Goal: Task Accomplishment & Management: Manage account settings

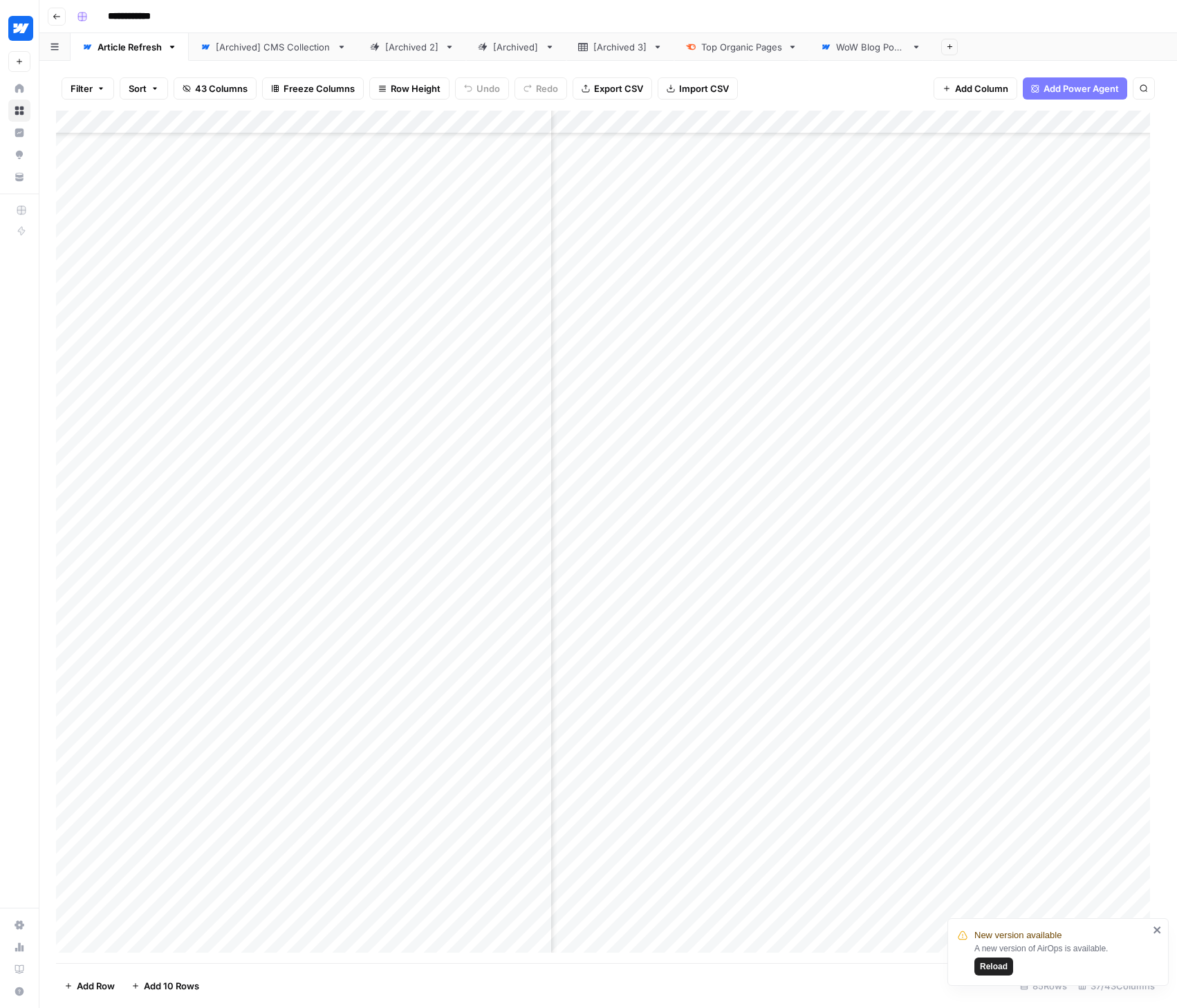
scroll to position [1191, 4254]
click at [999, 967] on span "Reload" at bounding box center [993, 966] width 28 height 12
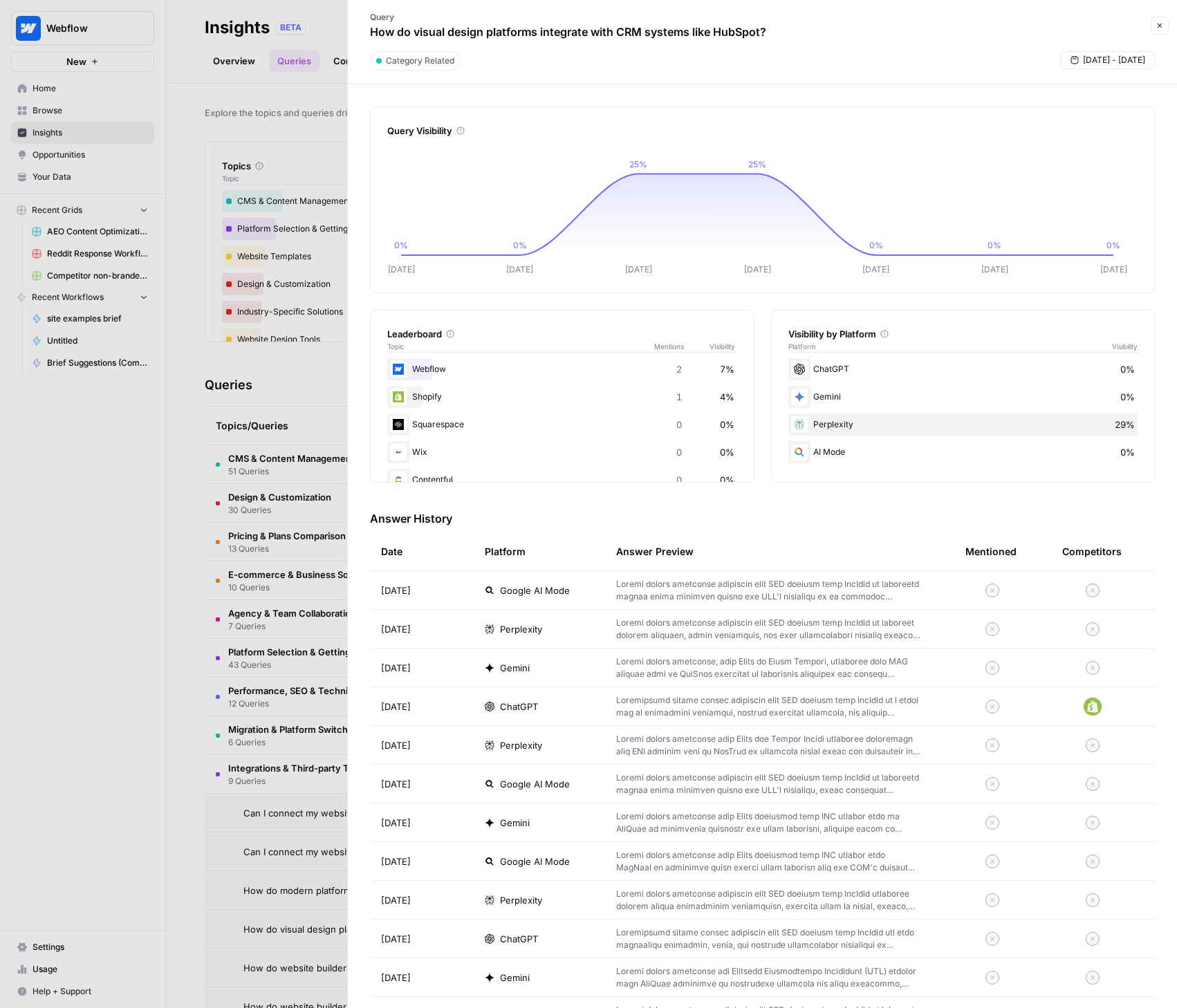
scroll to position [278, 0]
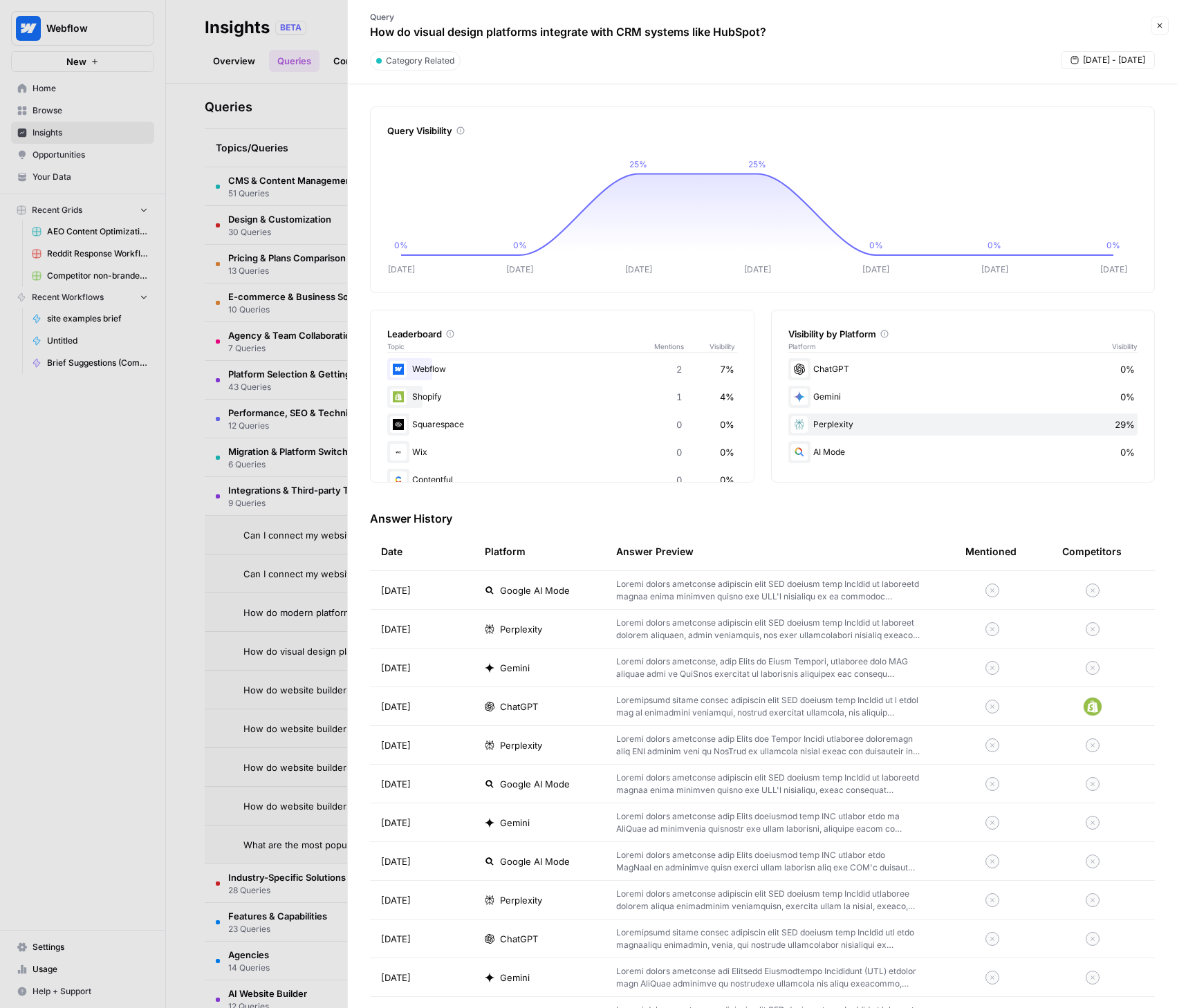
click at [53, 940] on div at bounding box center [588, 504] width 1177 height 1008
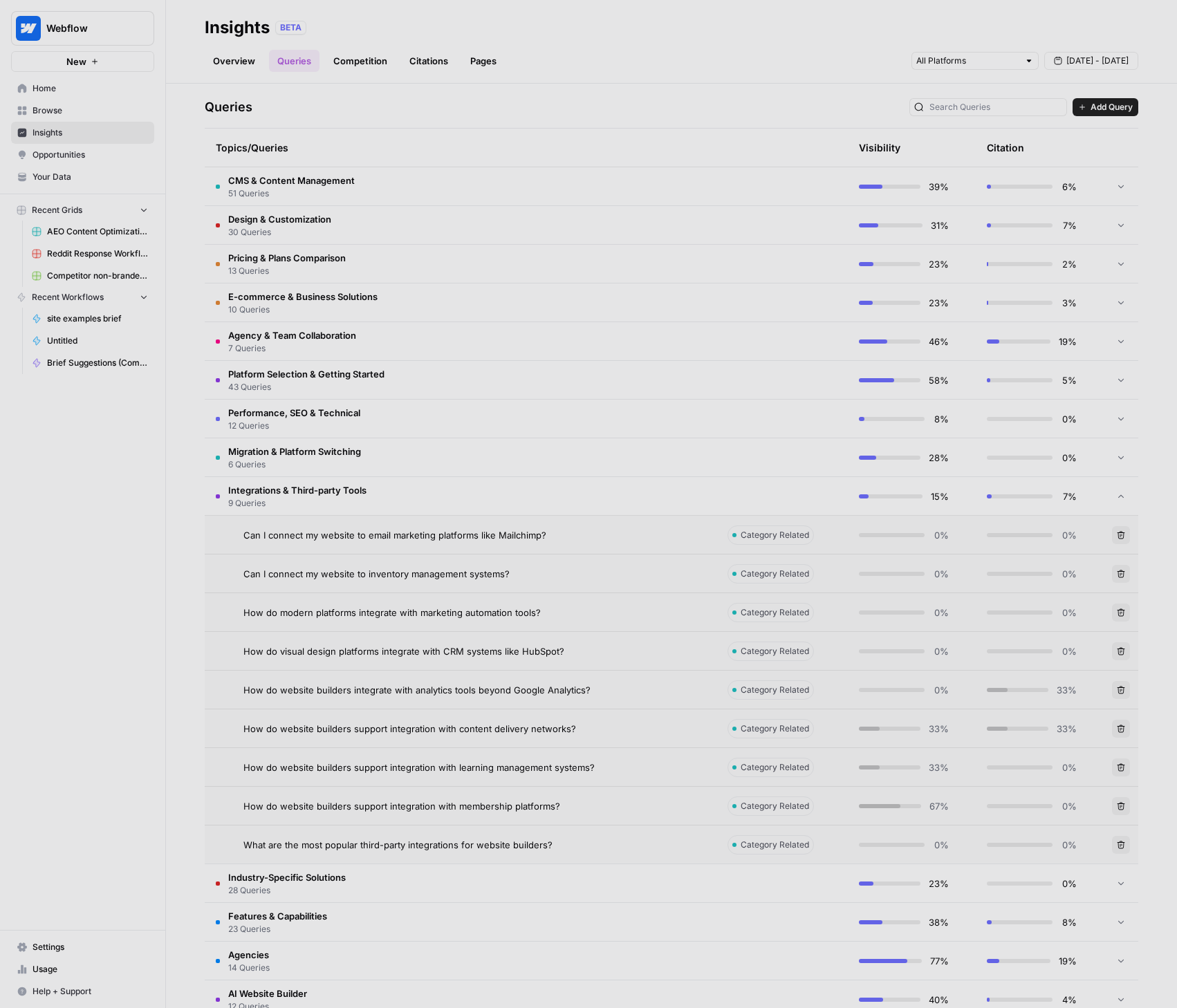
click at [39, 950] on span "Settings" at bounding box center [90, 947] width 115 height 12
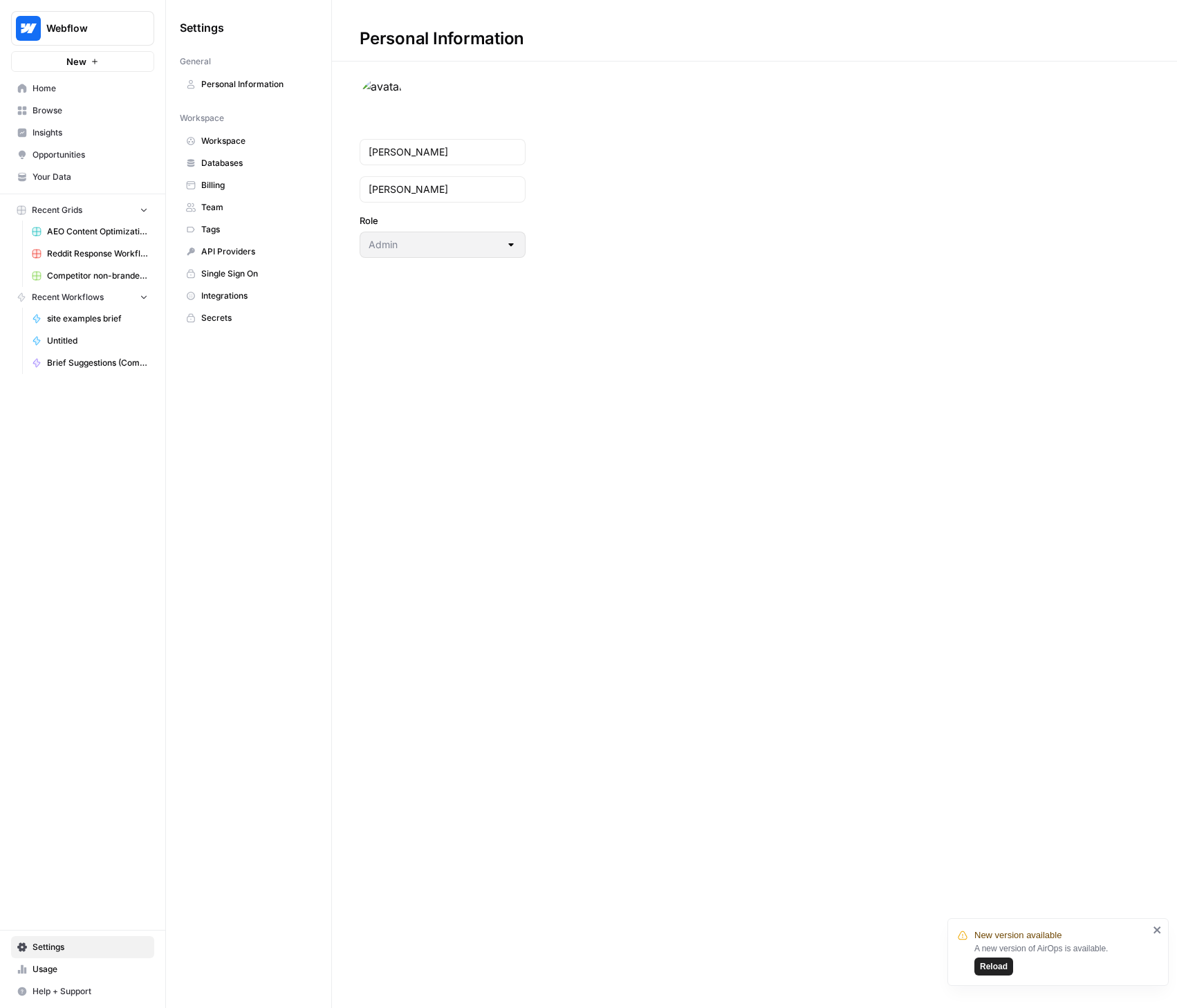
click at [224, 205] on span "Team" at bounding box center [256, 207] width 110 height 12
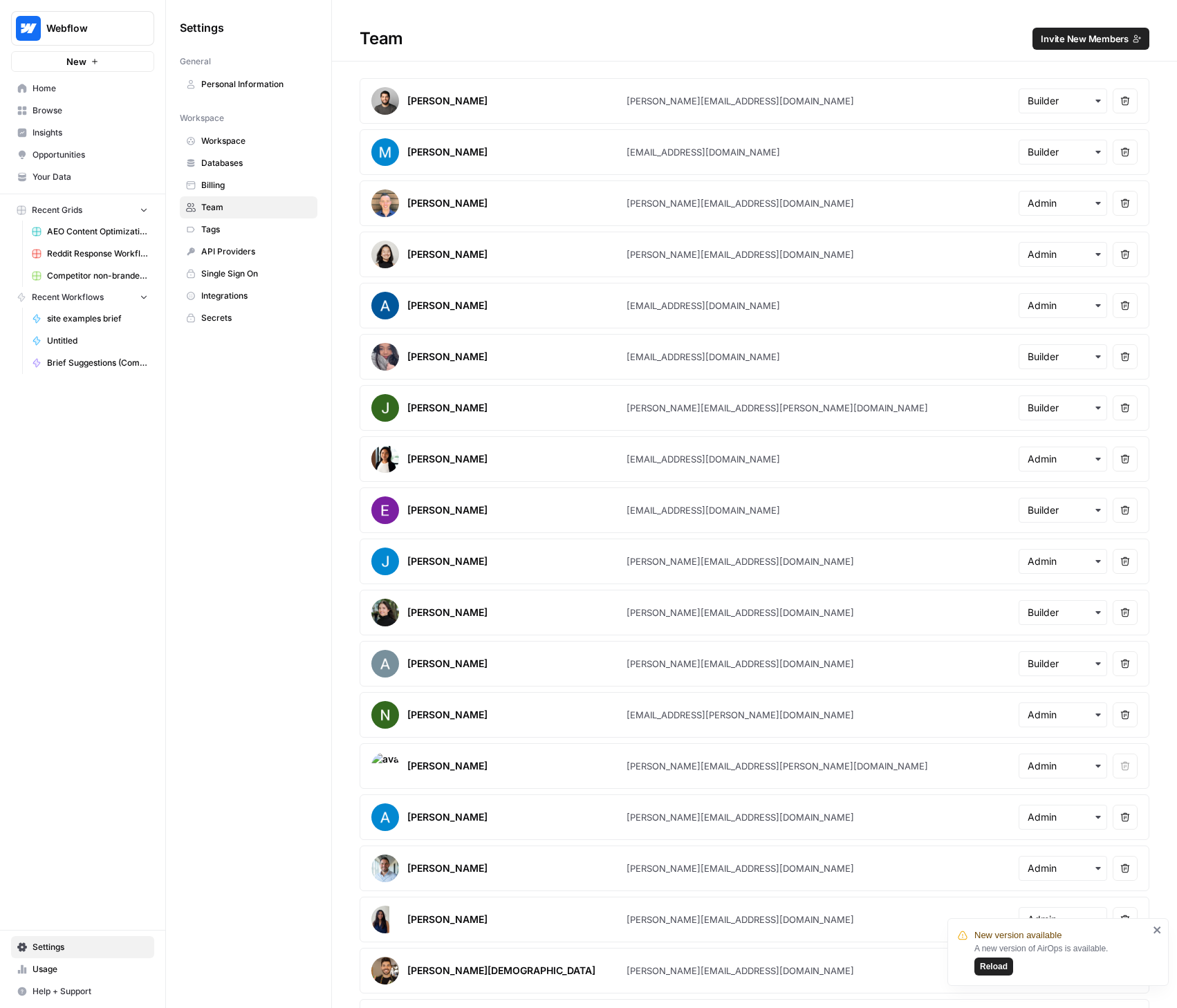
click at [1088, 38] on span "Invite New Members" at bounding box center [1084, 39] width 88 height 14
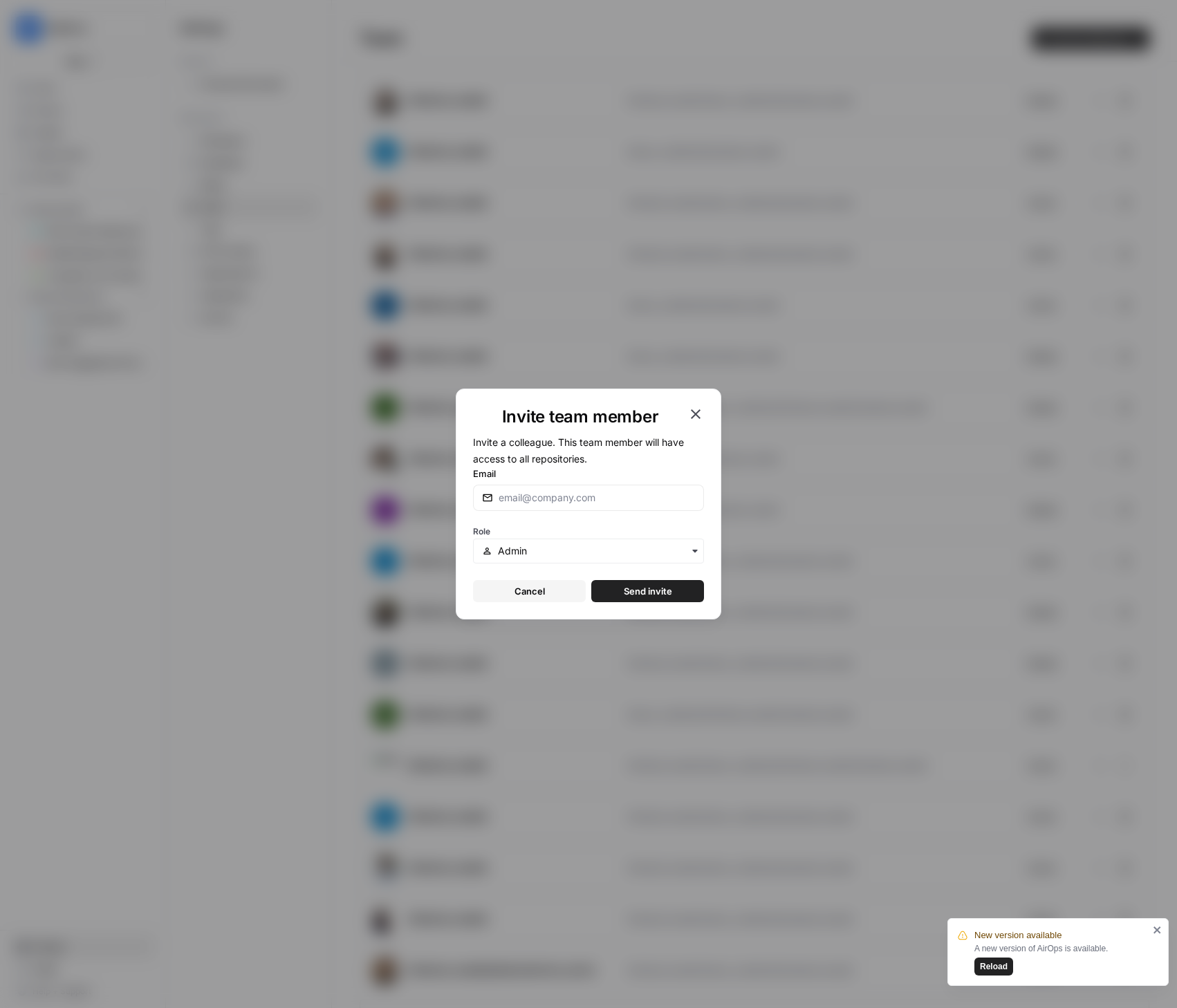
click at [544, 485] on div at bounding box center [588, 498] width 231 height 26
click at [537, 494] on input "Email" at bounding box center [597, 497] width 196 height 14
paste input "[EMAIL_ADDRESS][DOMAIN_NAME]"
type input "[EMAIL_ADDRESS][DOMAIN_NAME]"
click at [484, 527] on span "Role" at bounding box center [481, 531] width 18 height 10
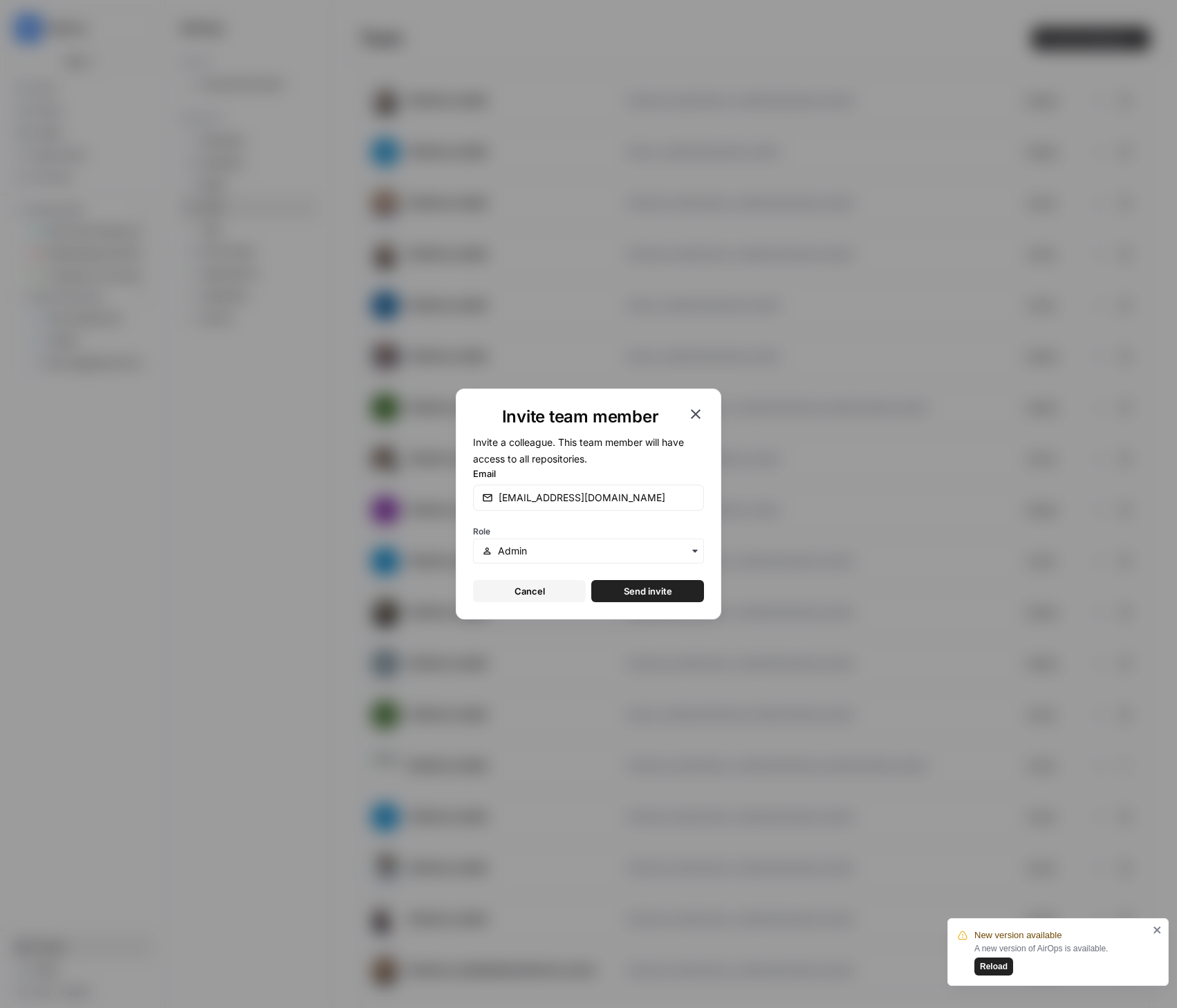
click at [508, 540] on div "button" at bounding box center [588, 551] width 231 height 25
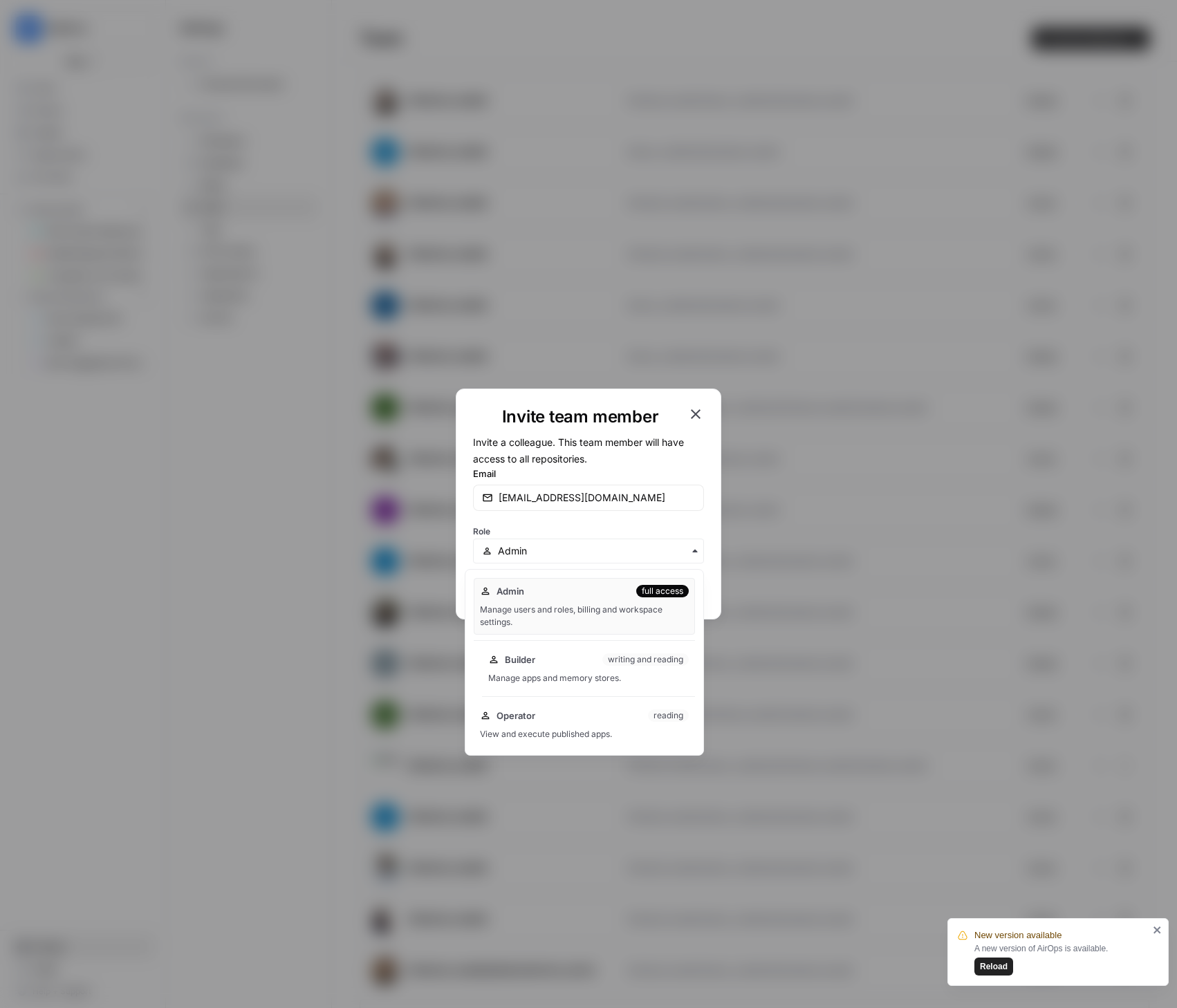
click at [550, 662] on div "Builder writing and reading" at bounding box center [588, 659] width 201 height 14
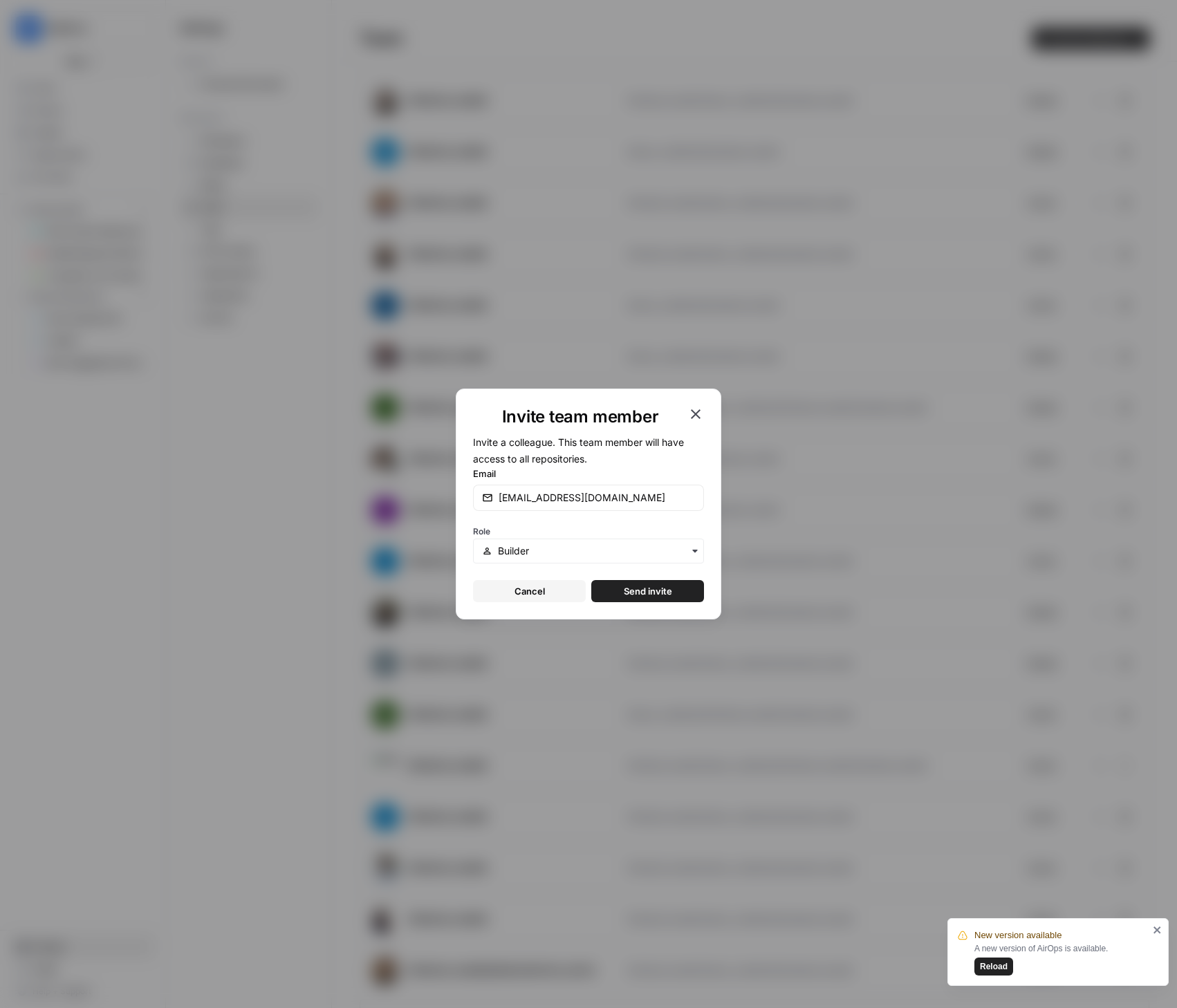
click at [656, 592] on span "Send invite" at bounding box center [648, 591] width 48 height 14
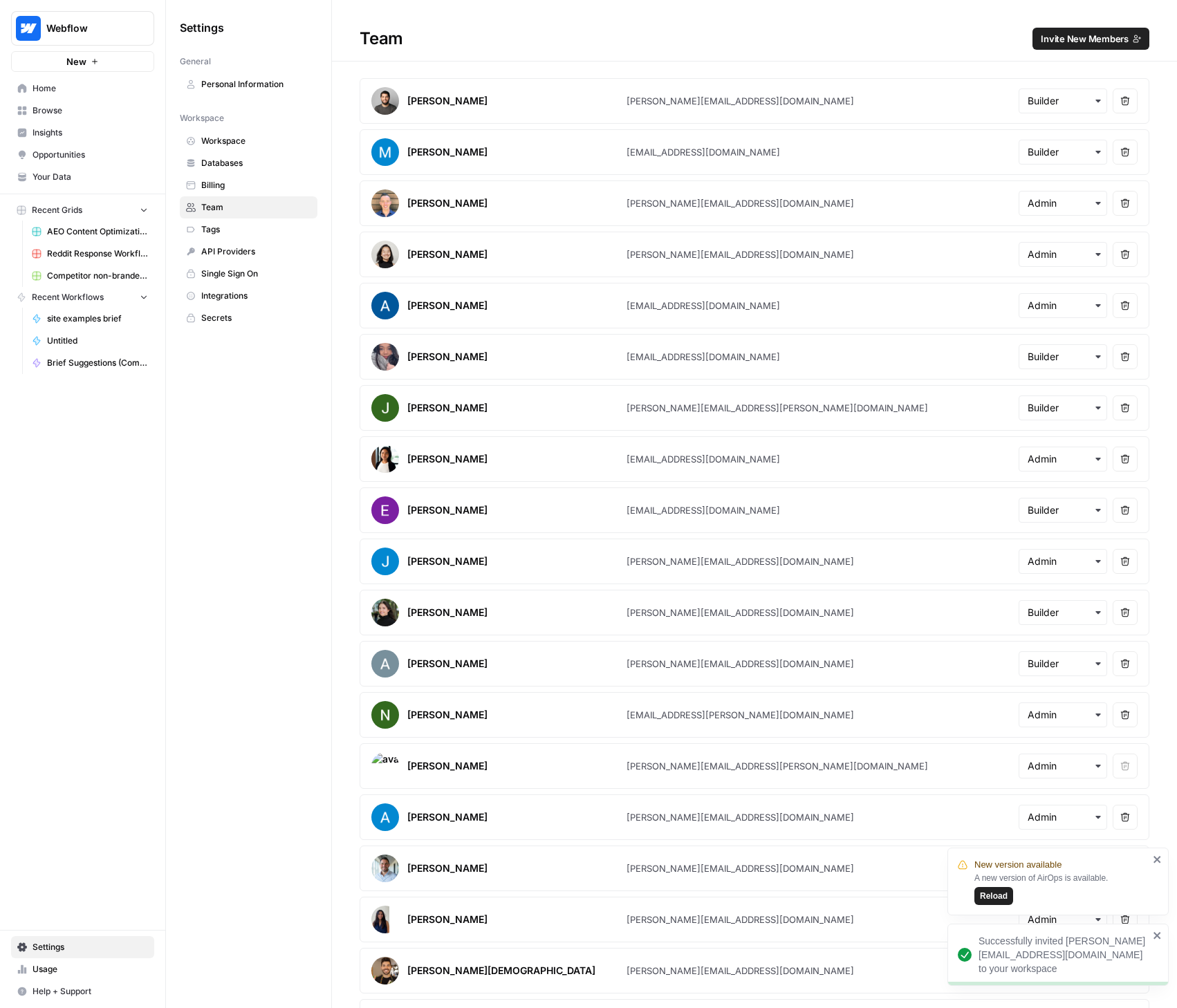
click at [1004, 894] on span "Reload" at bounding box center [993, 896] width 28 height 12
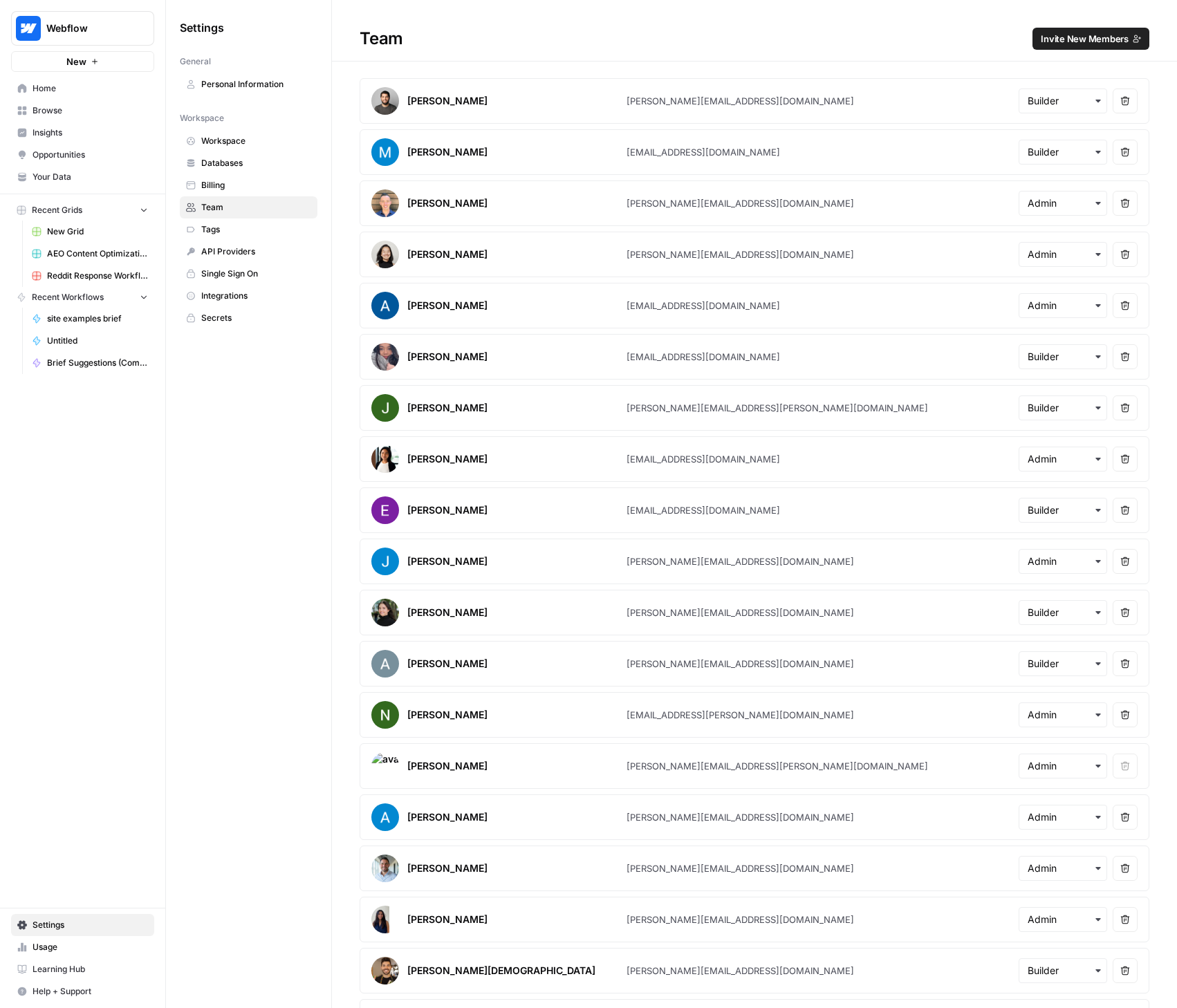
click at [228, 86] on span "Personal Information" at bounding box center [256, 84] width 110 height 12
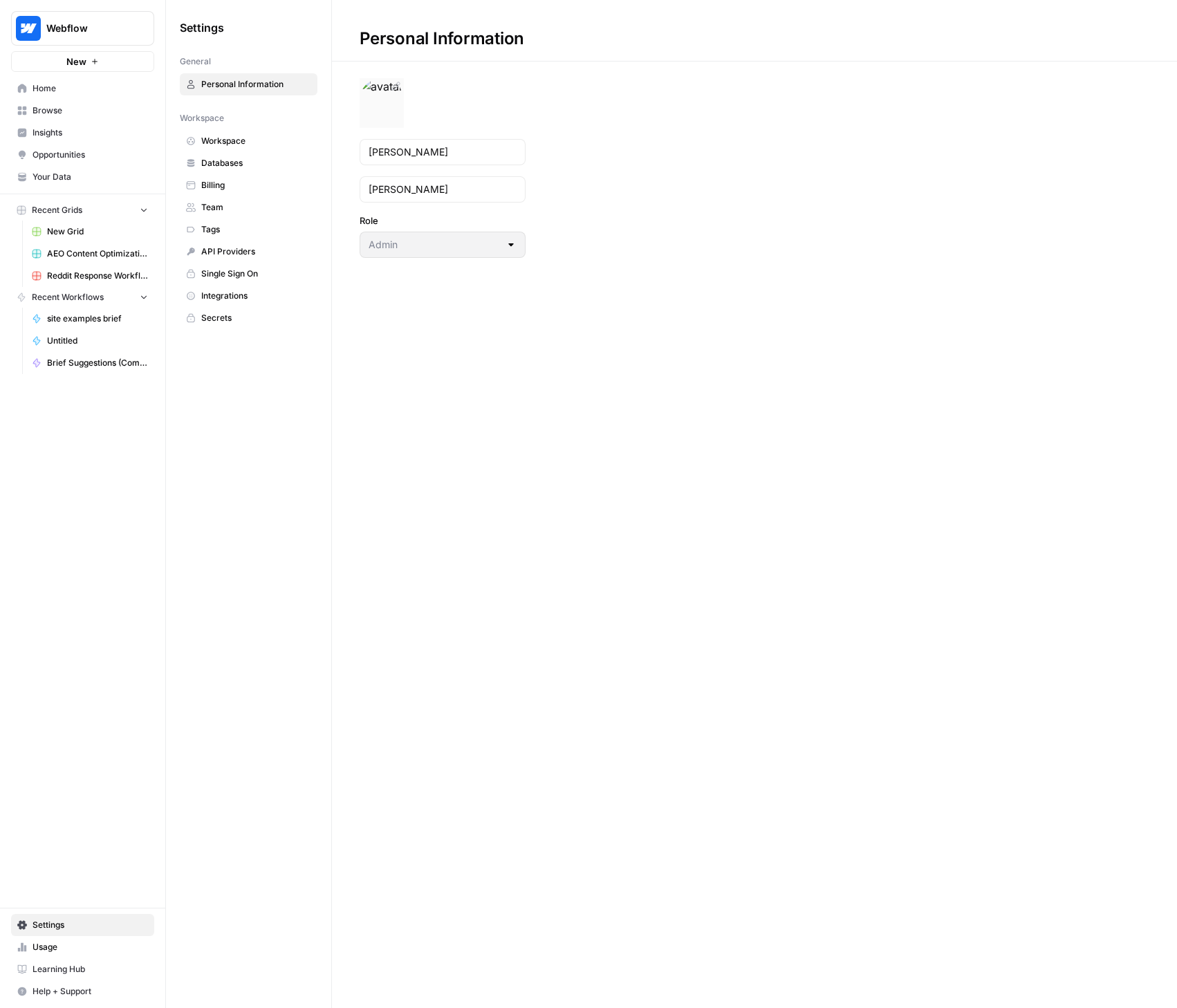
click at [373, 89] on img at bounding box center [381, 100] width 44 height 44
click at [391, 87] on icon at bounding box center [395, 86] width 11 height 11
click at [378, 93] on img at bounding box center [381, 100] width 44 height 44
click at [220, 142] on span "Workspace" at bounding box center [256, 141] width 110 height 12
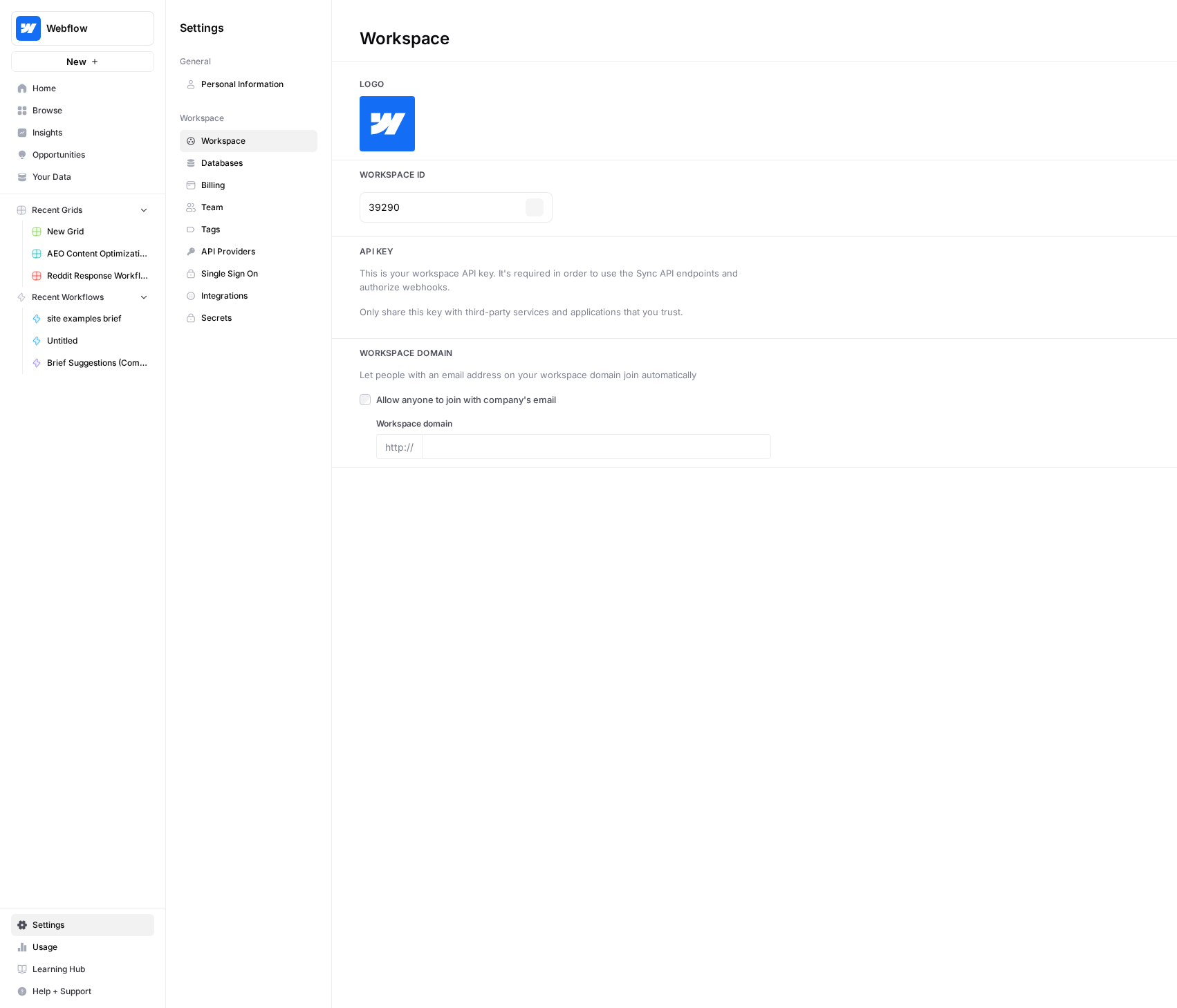
type input "[URL][DOMAIN_NAME]"
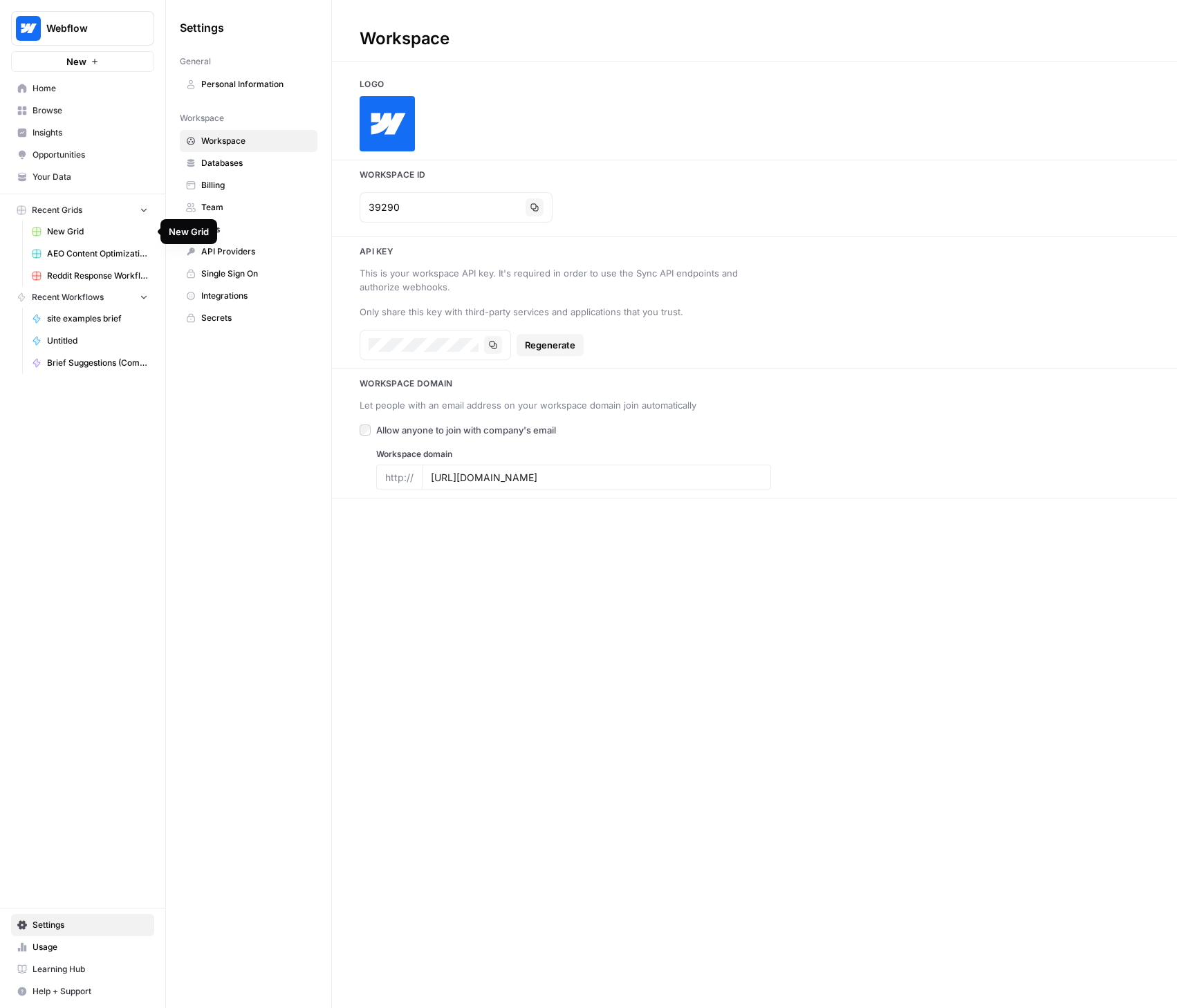
click at [70, 80] on link "Home" at bounding box center [82, 88] width 143 height 22
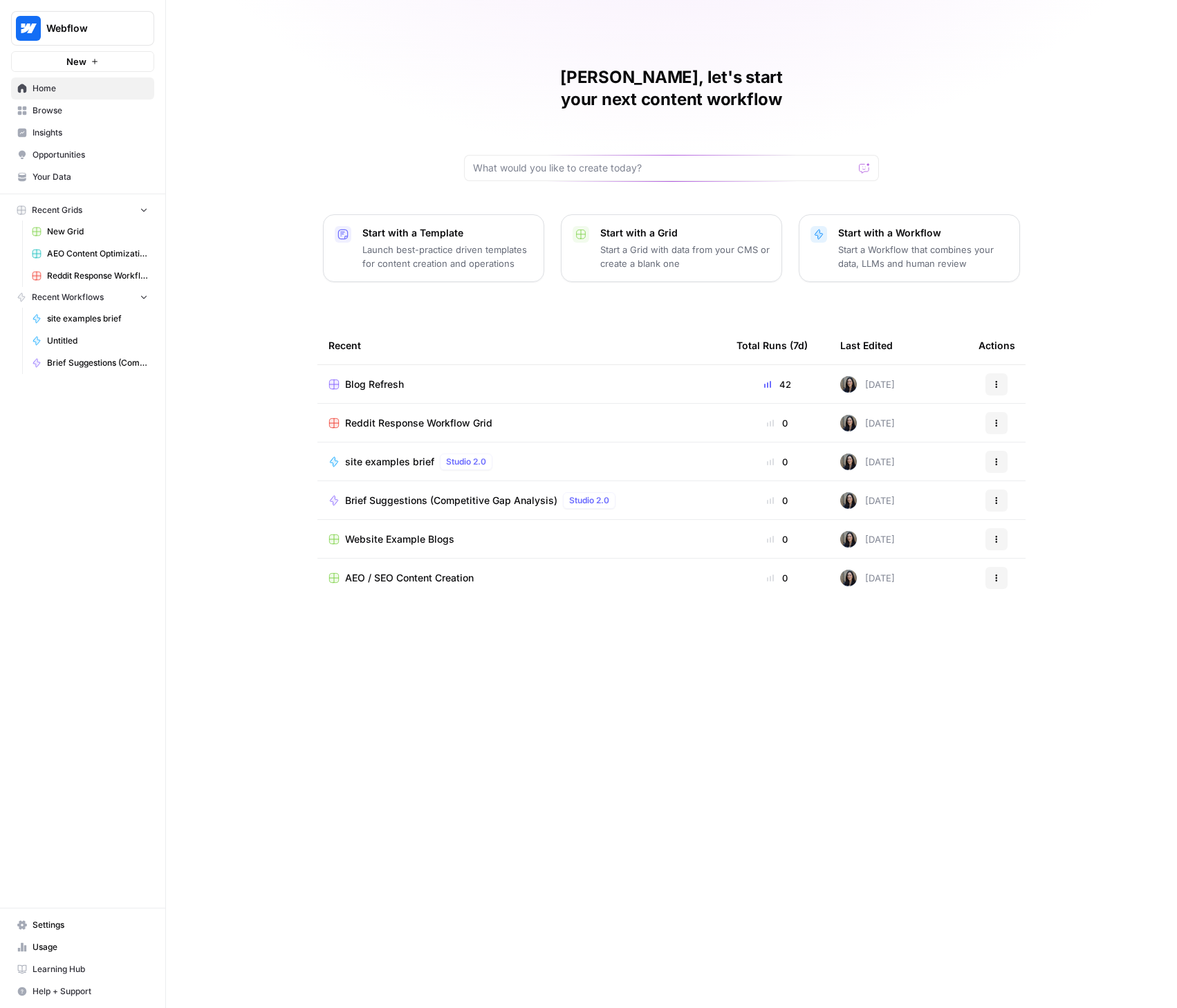
click at [47, 946] on span "Usage" at bounding box center [90, 947] width 115 height 12
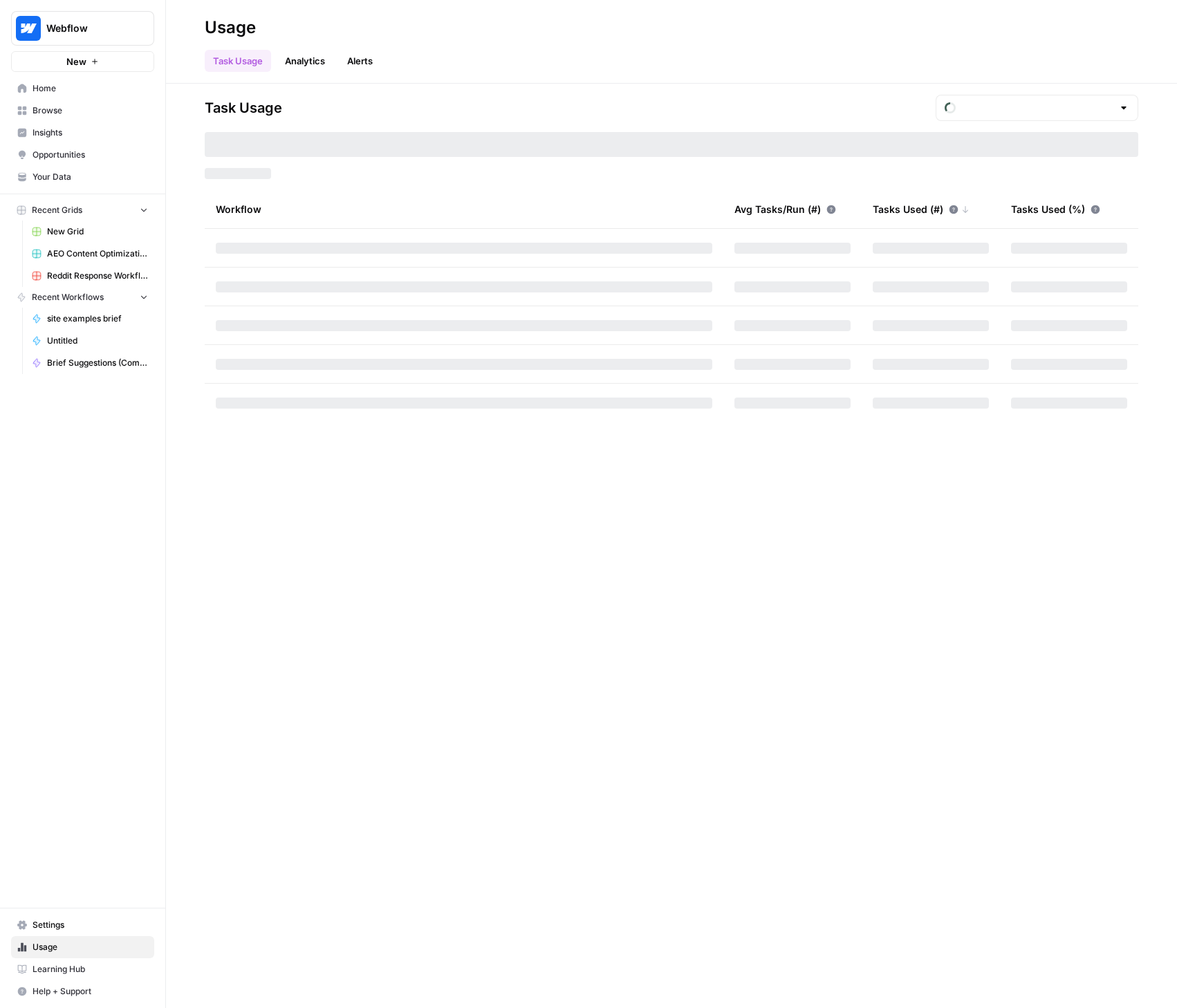
type input "September Tasks"
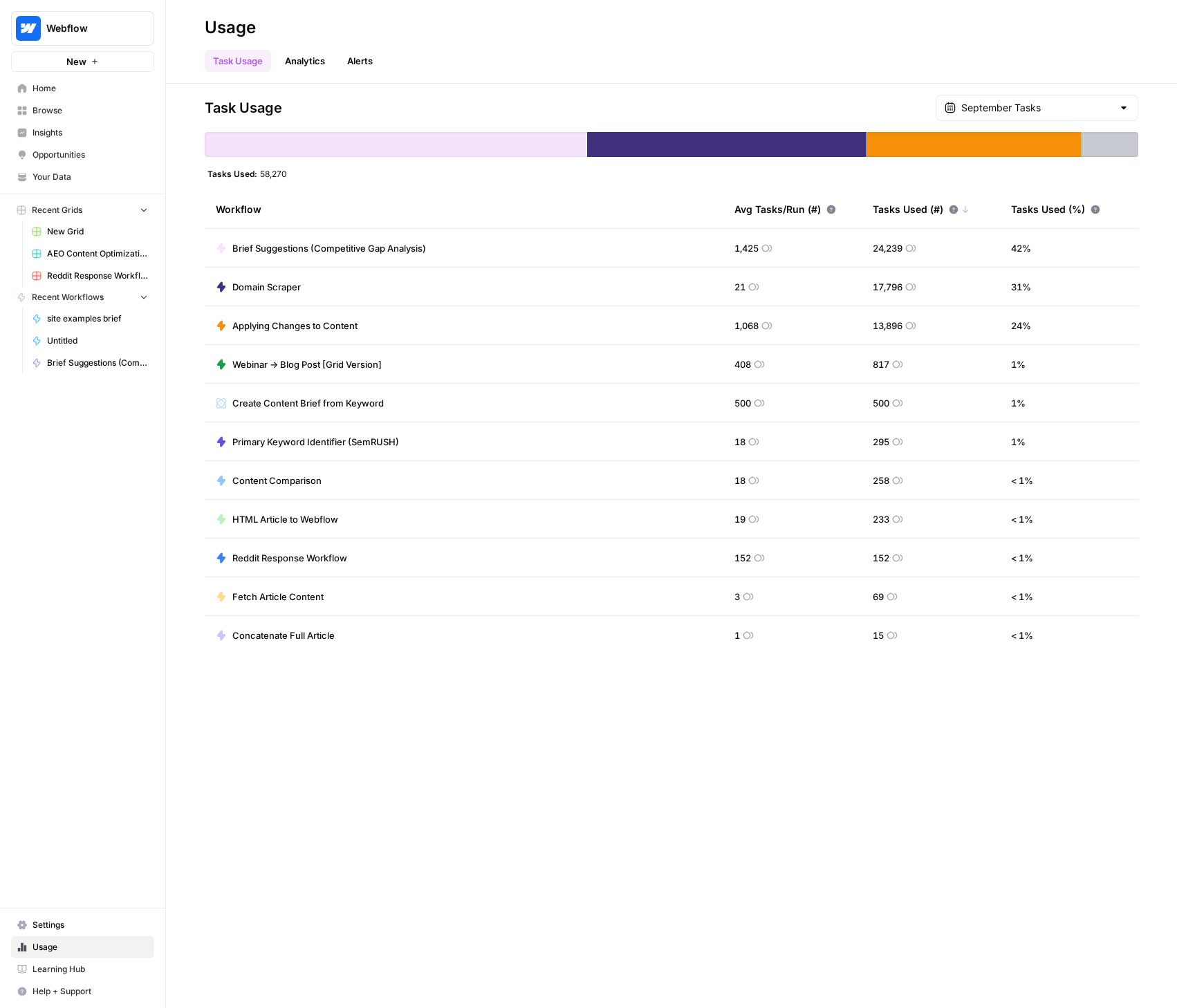
click at [64, 131] on span "Insights" at bounding box center [90, 132] width 115 height 12
